Goal: Communication & Community: Connect with others

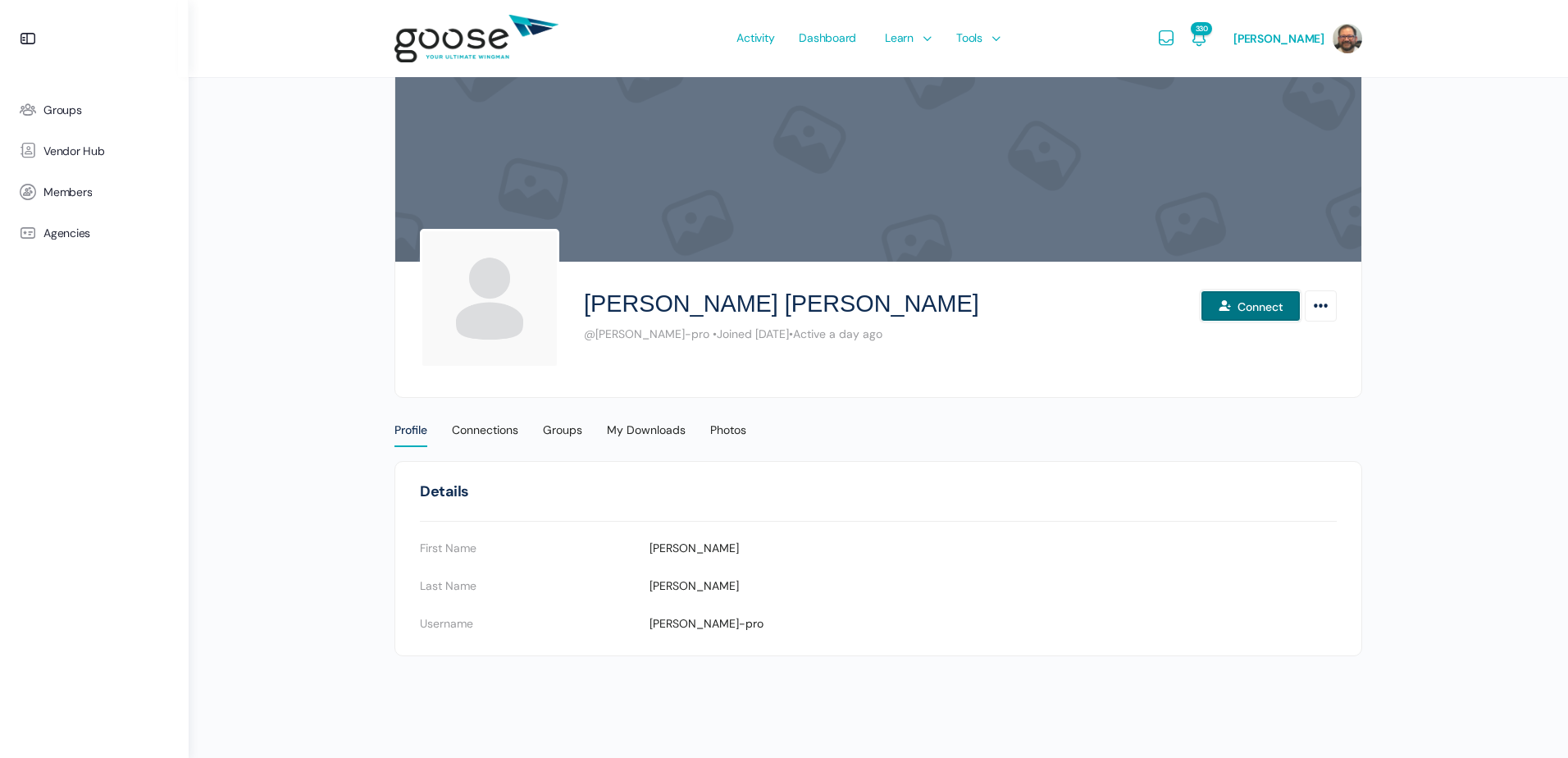
click at [1258, 307] on button "Connect" at bounding box center [1251, 305] width 100 height 31
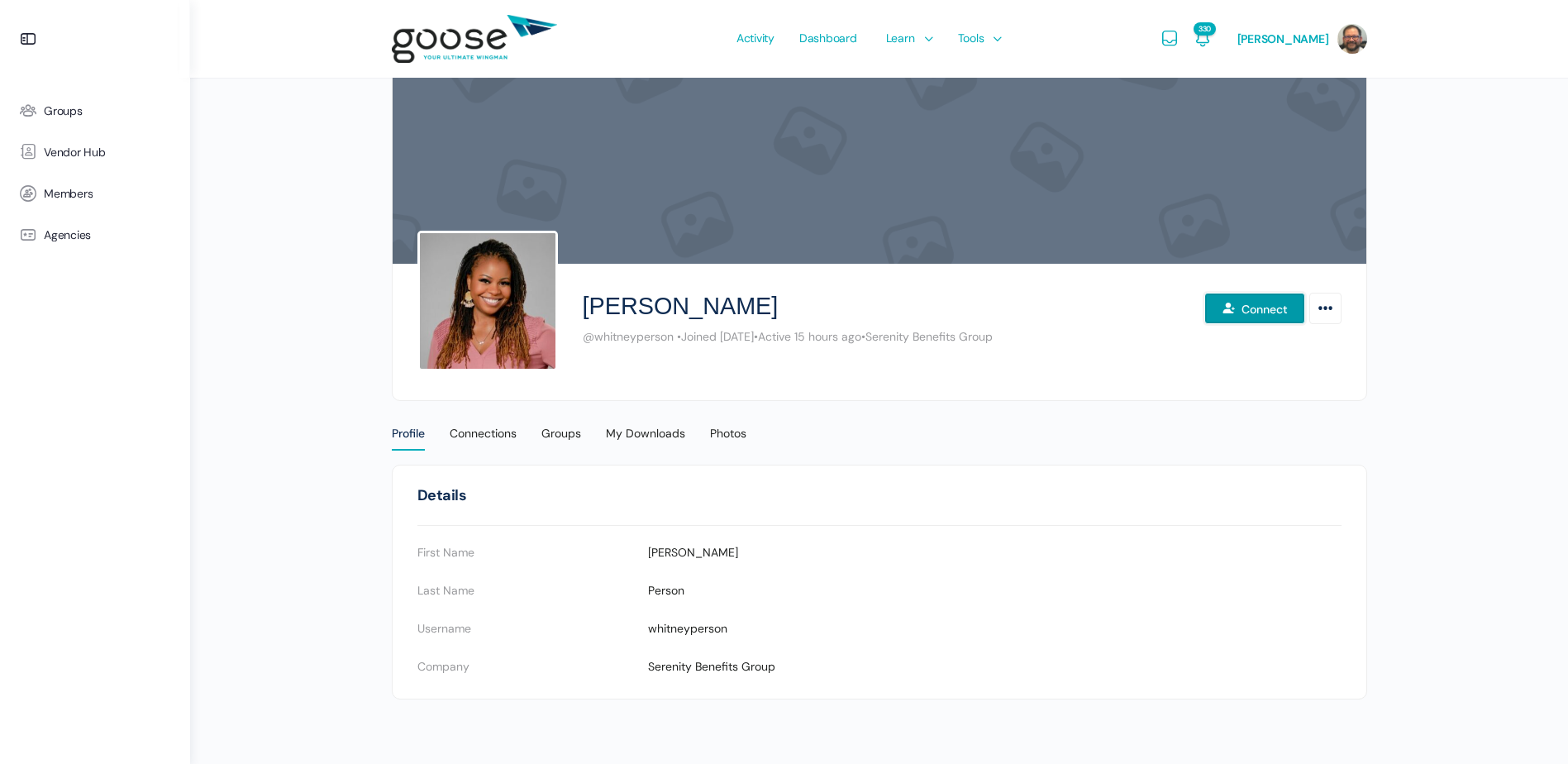
click at [1260, 306] on button "Connect" at bounding box center [1255, 307] width 101 height 31
